Goal: Task Accomplishment & Management: Use online tool/utility

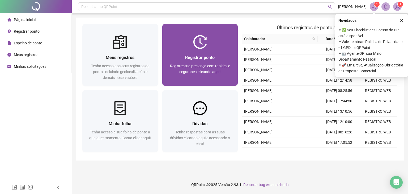
click at [194, 47] on img at bounding box center [200, 42] width 14 height 14
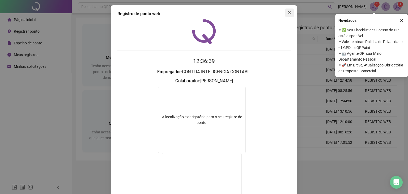
click at [288, 13] on icon "close" at bounding box center [289, 13] width 4 height 4
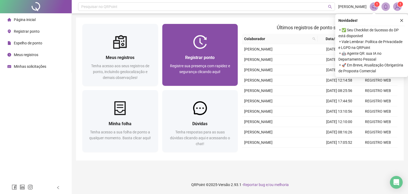
click at [209, 59] on span "Registrar ponto" at bounding box center [199, 57] width 29 height 5
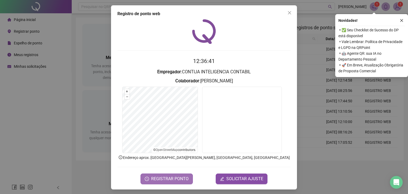
click at [168, 180] on span "REGISTRAR PONTO" at bounding box center [169, 178] width 37 height 6
